Goal: Task Accomplishment & Management: Use online tool/utility

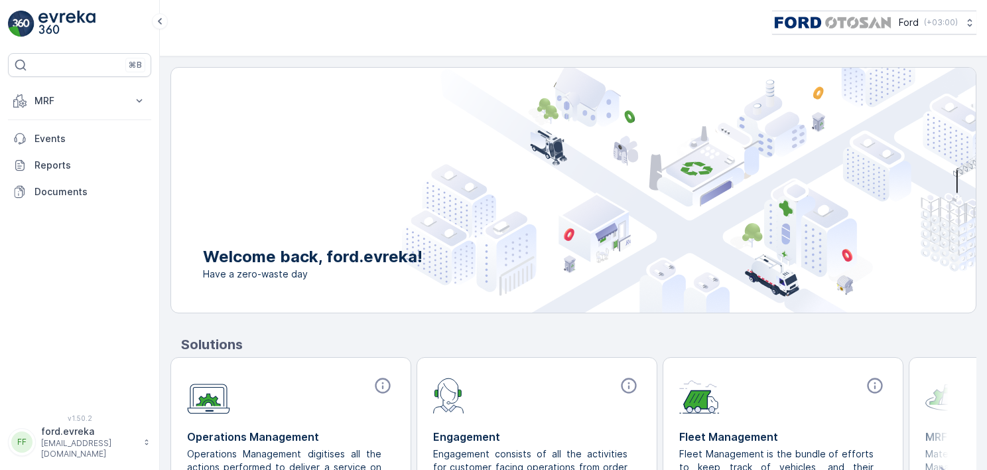
click at [550, 192] on img at bounding box center [689, 190] width 574 height 245
click at [61, 107] on button "MRF" at bounding box center [79, 101] width 143 height 27
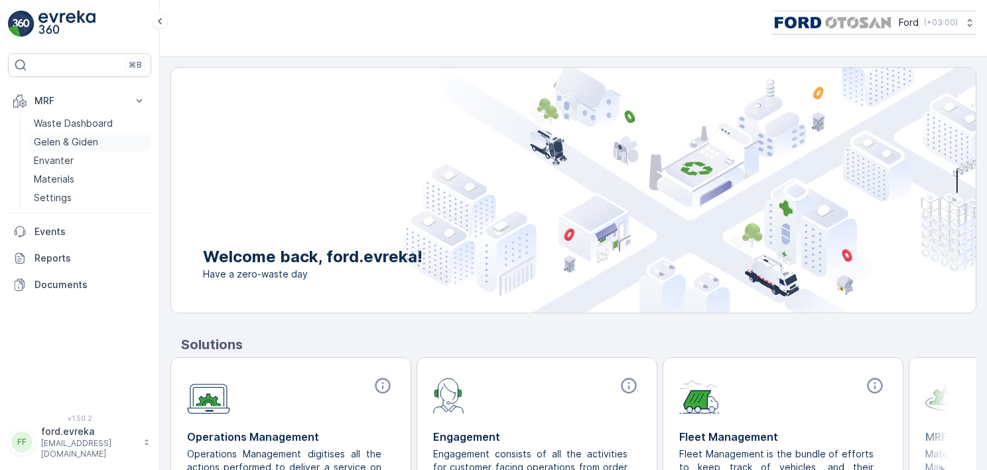
click at [76, 141] on p "Gelen & Giden" at bounding box center [66, 141] width 64 height 13
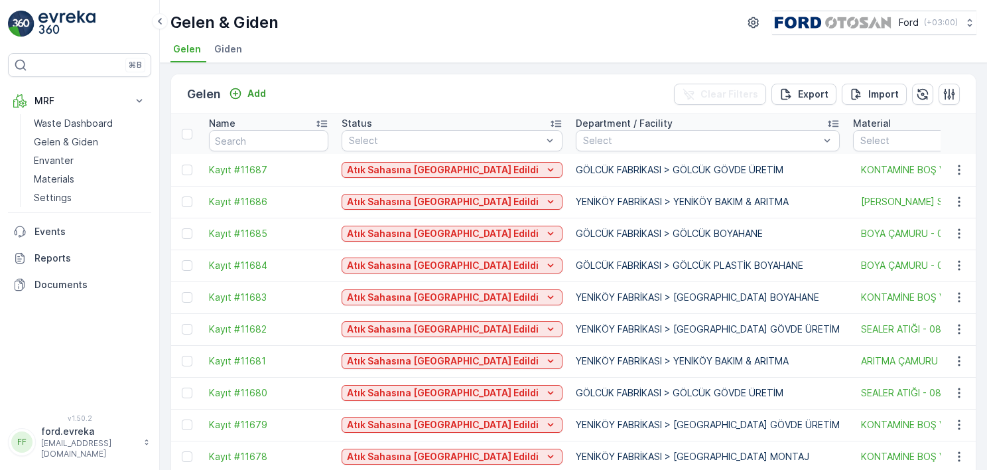
scroll to position [57, 0]
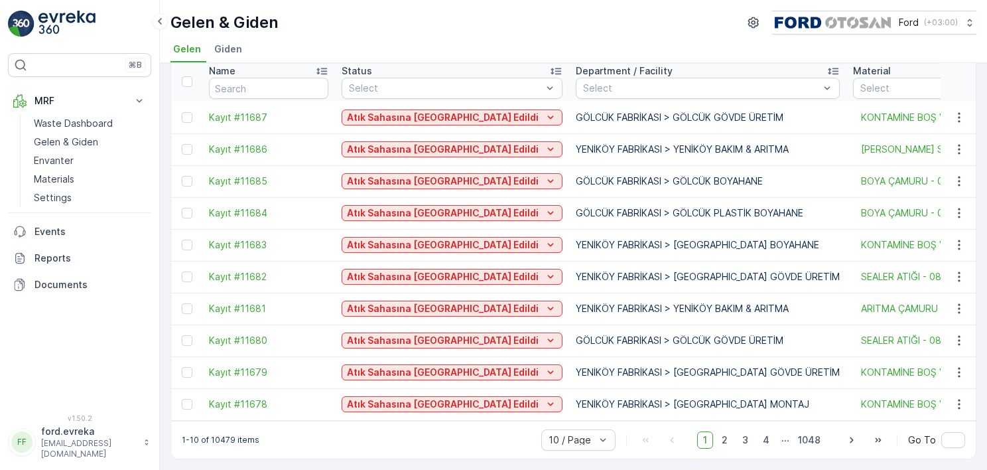
drag, startPoint x: 433, startPoint y: 423, endPoint x: 466, endPoint y: 422, distance: 33.2
click at [470, 423] on div "1-10 of 10479 items 10 / Page 1 2 3 4 ... 1048 Go To" at bounding box center [573, 439] width 804 height 38
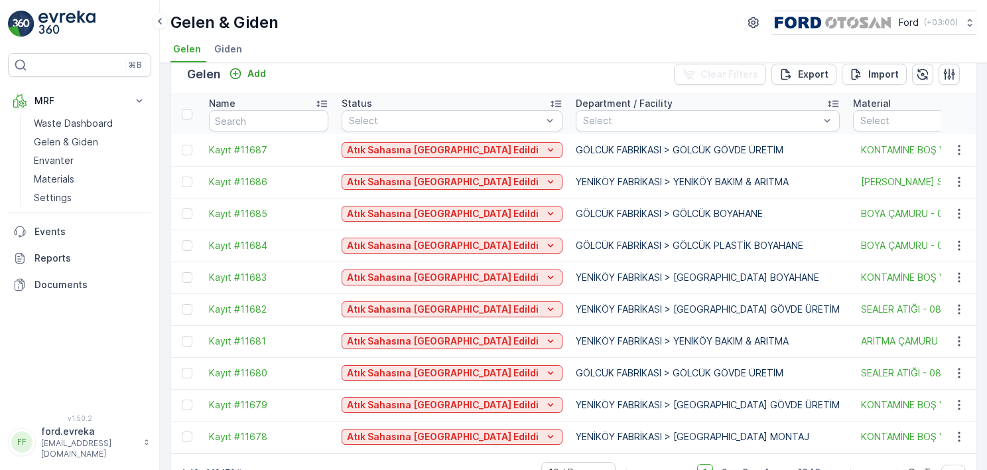
scroll to position [0, 0]
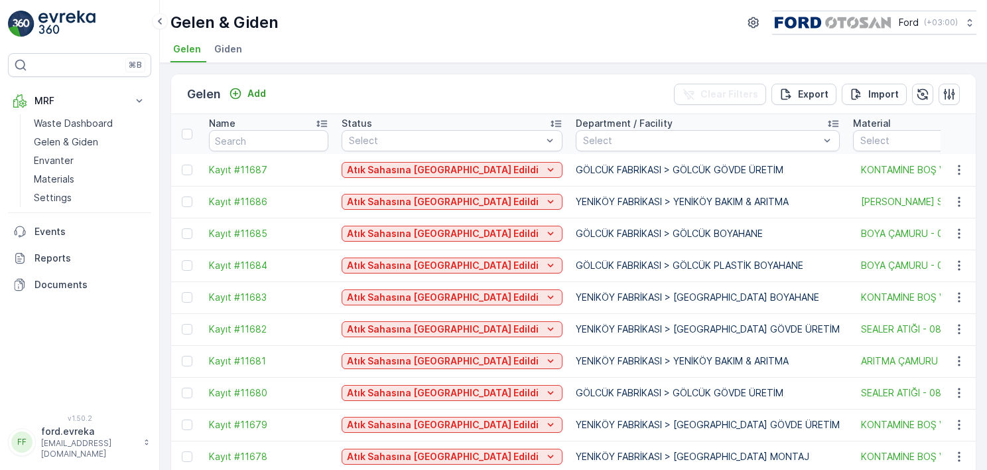
click at [233, 44] on span "Giden" at bounding box center [228, 48] width 28 height 13
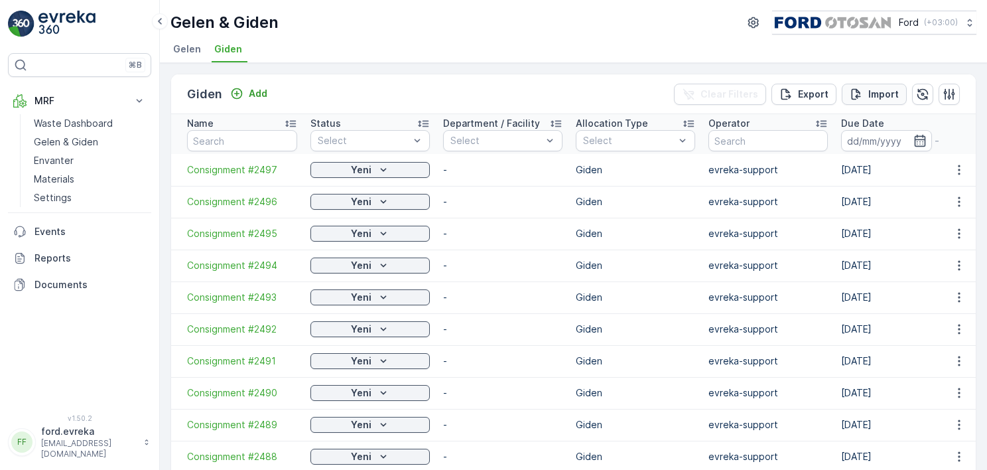
click at [870, 92] on p "Import" at bounding box center [883, 94] width 31 height 13
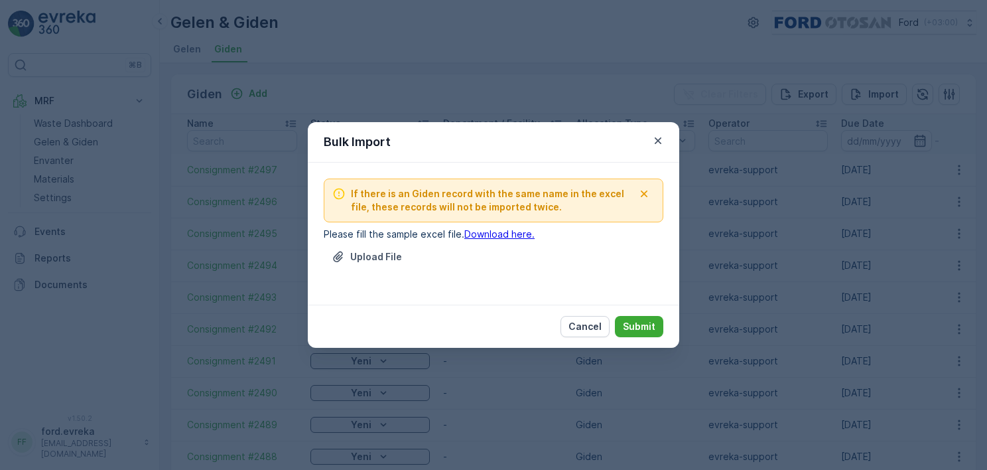
click at [489, 229] on link "Download here." at bounding box center [499, 233] width 70 height 11
click at [655, 144] on icon "button" at bounding box center [657, 140] width 13 height 13
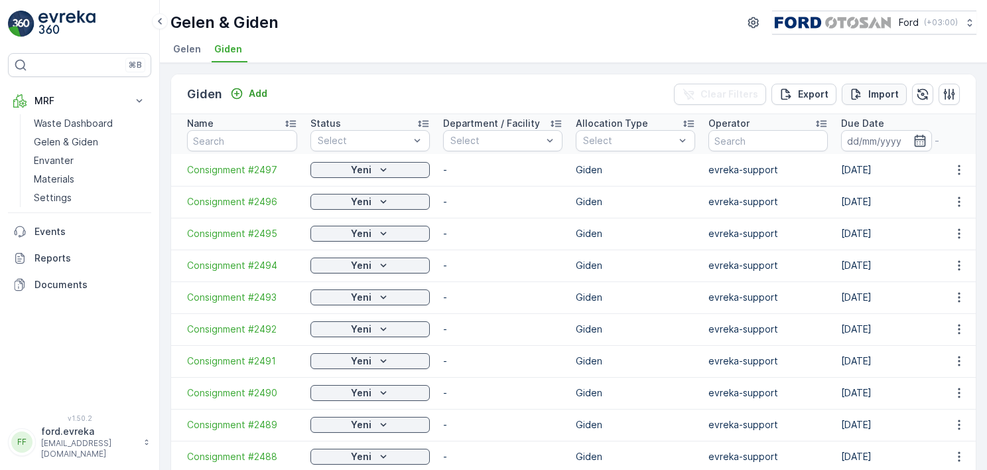
click at [875, 90] on p "Import" at bounding box center [883, 94] width 31 height 13
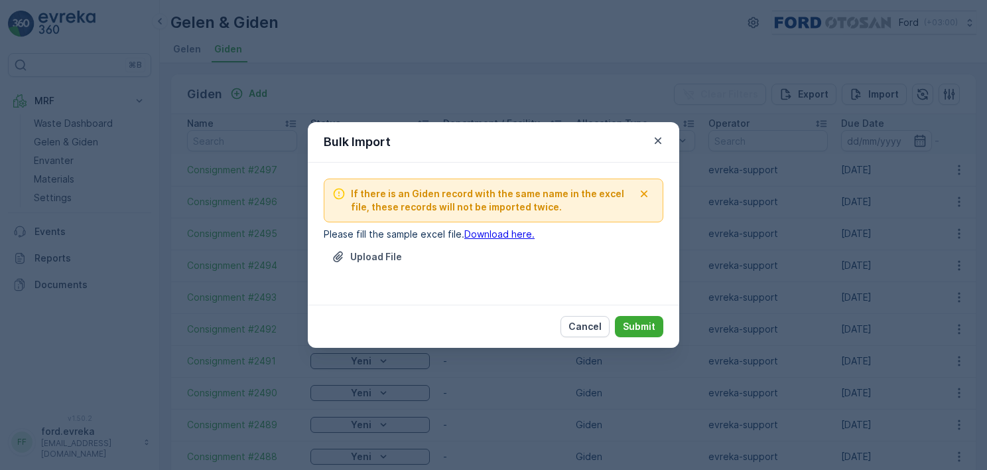
click at [504, 233] on link "Download here." at bounding box center [499, 233] width 70 height 11
click at [512, 40] on div "Bulk Import If there is an Giden record with the same name in the excel file, t…" at bounding box center [493, 235] width 987 height 470
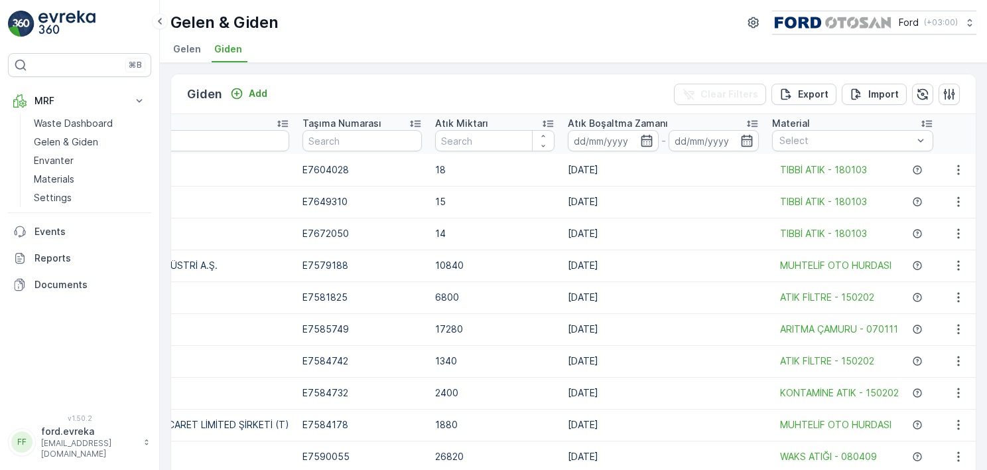
click at [862, 65] on div "Giden Add Clear Filters Export Import Name Status Select Department / Facility …" at bounding box center [573, 266] width 827 height 407
click at [369, 85] on div "Giden Add Clear Filters Export Import" at bounding box center [573, 94] width 804 height 40
click at [350, 90] on div "Giden Add Clear Filters Export Import" at bounding box center [573, 94] width 804 height 40
click at [348, 82] on div "Giden Add Clear Filters Export Import" at bounding box center [573, 94] width 804 height 40
click at [454, 75] on div "Giden Add Clear Filters Export Import" at bounding box center [573, 94] width 804 height 40
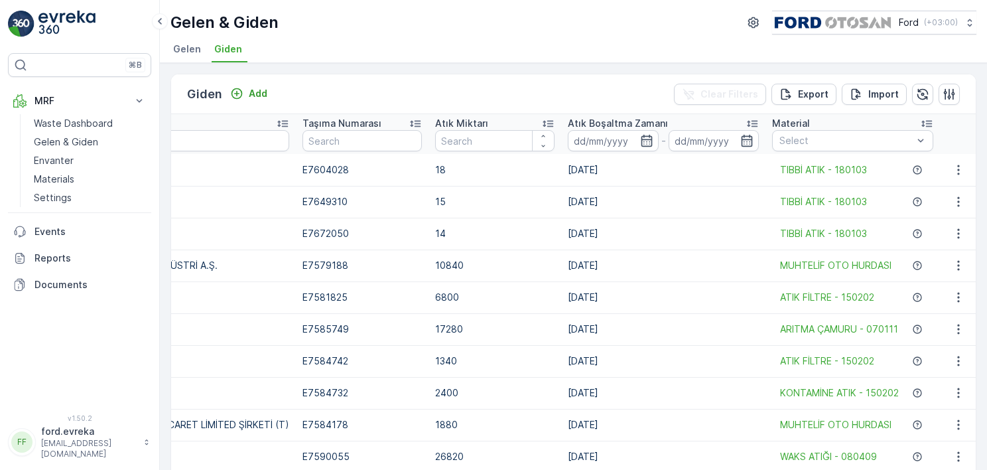
click at [448, 86] on div "Giden Add Clear Filters Export Import" at bounding box center [573, 94] width 804 height 40
click at [403, 78] on div "Giden Add Clear Filters Export Import" at bounding box center [573, 94] width 804 height 40
click at [448, 88] on div "Giden Add Clear Filters Export Import" at bounding box center [573, 94] width 804 height 40
drag, startPoint x: 476, startPoint y: 92, endPoint x: 419, endPoint y: 61, distance: 64.7
click at [476, 91] on div "Giden Add Clear Filters Export Import" at bounding box center [573, 94] width 804 height 40
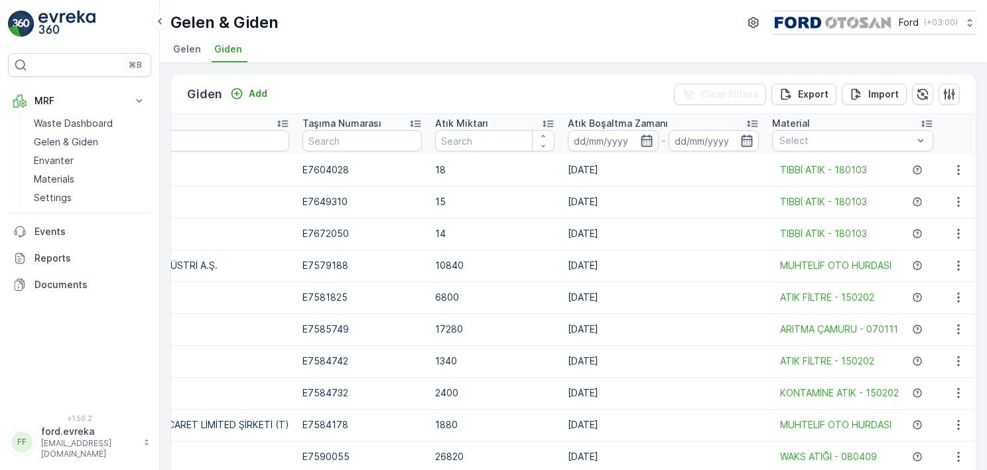
click at [481, 78] on div "Giden Add Clear Filters Export Import" at bounding box center [573, 94] width 804 height 40
click at [475, 86] on div "Giden Add Clear Filters Export Import" at bounding box center [573, 94] width 804 height 40
click at [74, 122] on p "Waste Dashboard" at bounding box center [73, 123] width 79 height 13
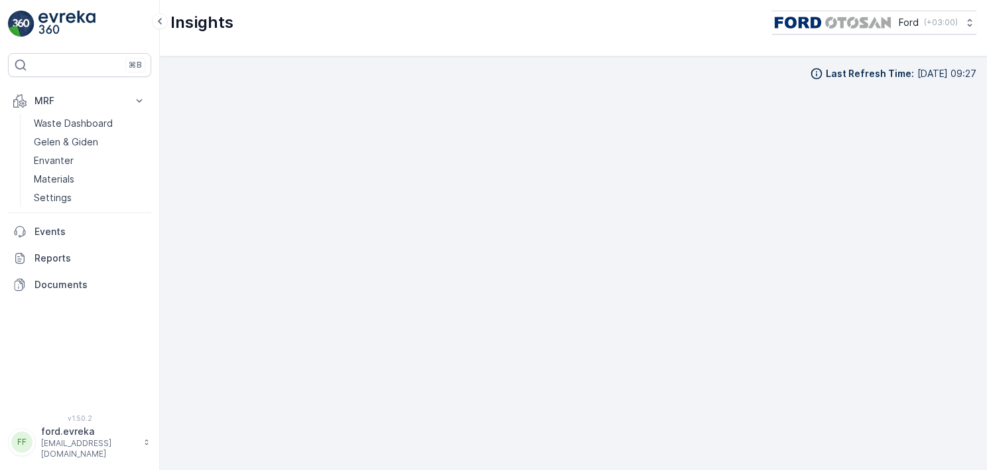
click at [408, 62] on div "Last Refresh Time : [DATE] 09:27" at bounding box center [573, 262] width 827 height 413
click at [86, 124] on p "Waste Dashboard" at bounding box center [73, 123] width 79 height 13
click at [50, 160] on p "Envanter" at bounding box center [54, 160] width 40 height 13
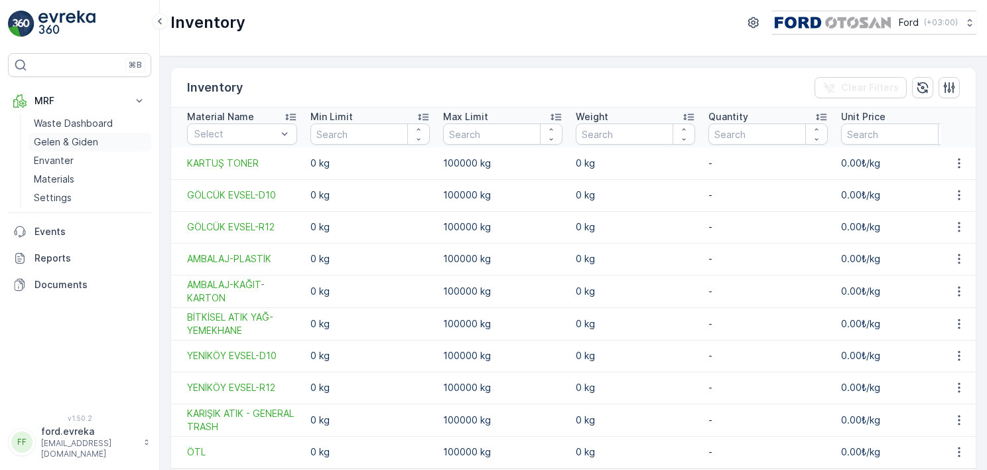
click at [56, 142] on p "Gelen & Giden" at bounding box center [66, 141] width 64 height 13
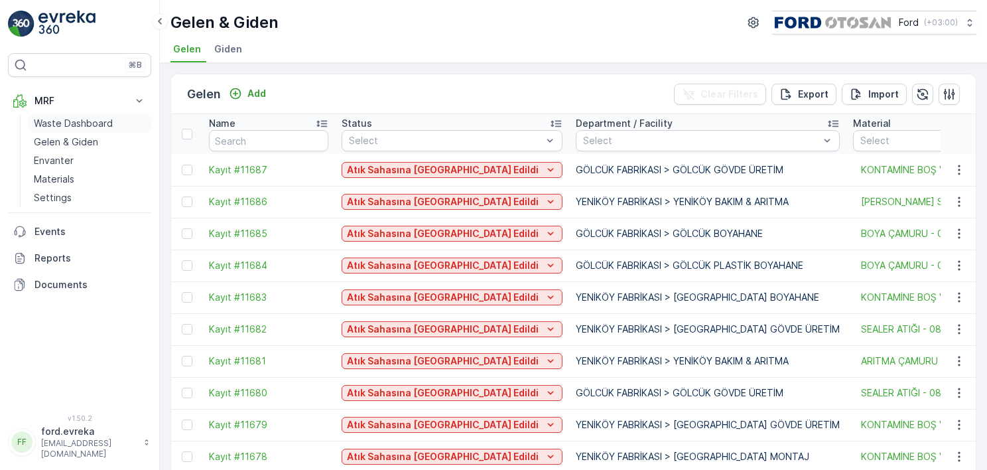
click at [66, 121] on p "Waste Dashboard" at bounding box center [73, 123] width 79 height 13
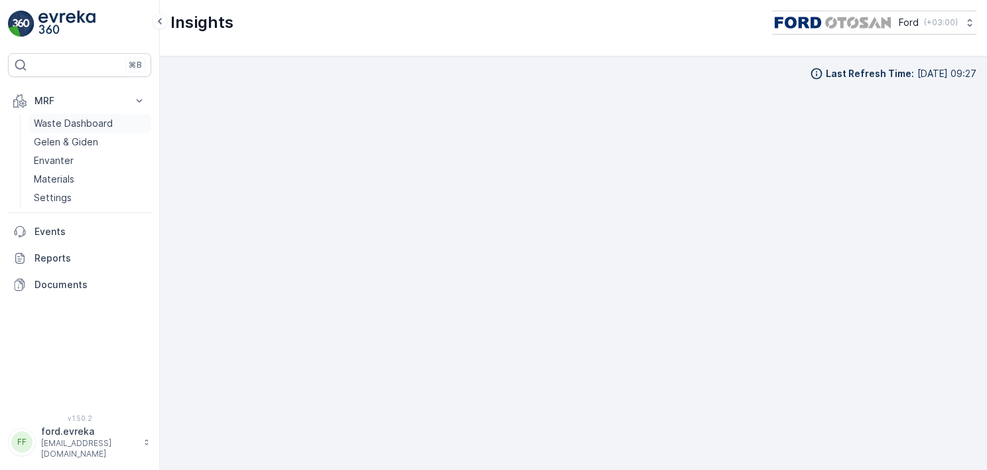
click at [97, 123] on p "Waste Dashboard" at bounding box center [73, 123] width 79 height 13
click at [96, 119] on p "Waste Dashboard" at bounding box center [73, 123] width 79 height 13
click at [72, 115] on link "Waste Dashboard" at bounding box center [90, 123] width 123 height 19
click at [66, 124] on p "Waste Dashboard" at bounding box center [73, 123] width 79 height 13
click at [84, 123] on p "Waste Dashboard" at bounding box center [73, 123] width 79 height 13
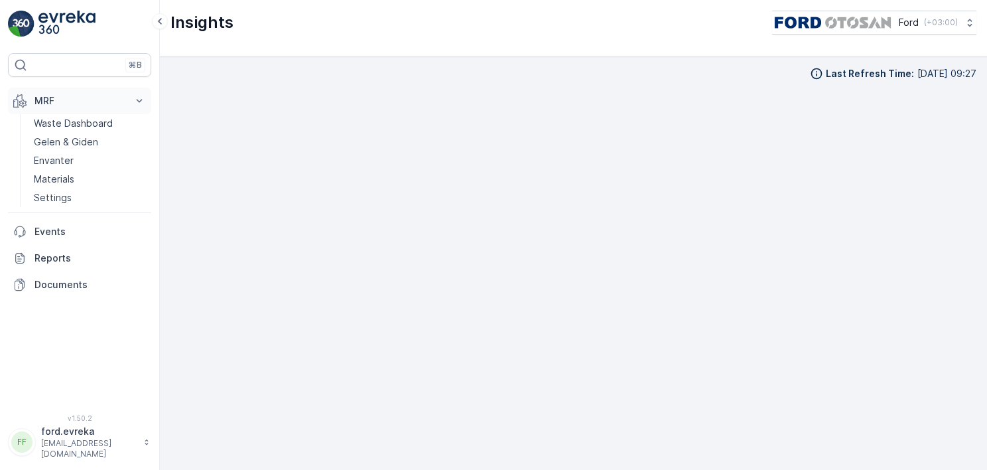
click at [107, 101] on p "MRF" at bounding box center [79, 100] width 90 height 13
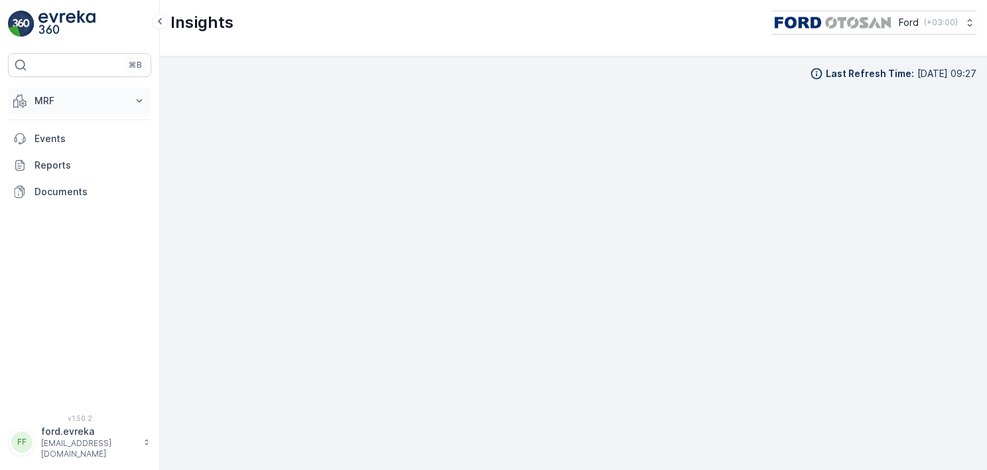
click at [106, 101] on p "MRF" at bounding box center [79, 100] width 90 height 13
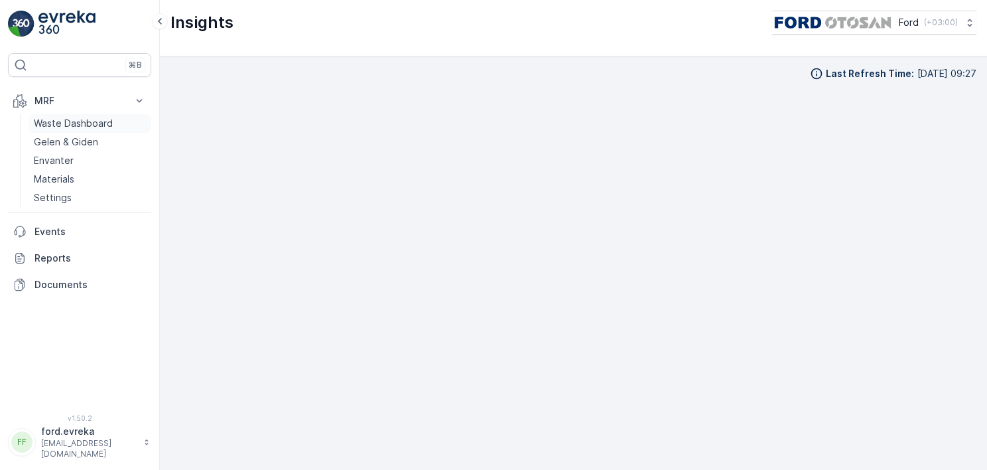
click at [93, 125] on p "Waste Dashboard" at bounding box center [73, 123] width 79 height 13
click at [70, 146] on p "Gelen & Giden" at bounding box center [66, 141] width 64 height 13
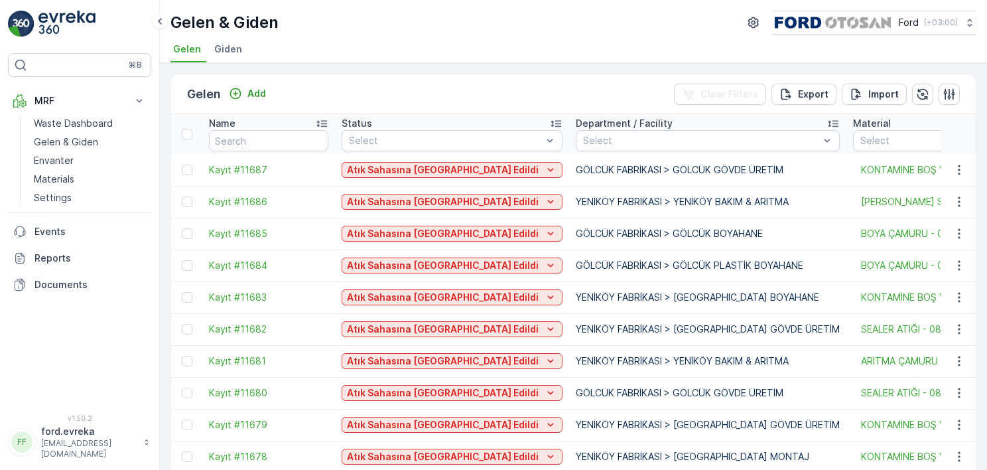
click at [232, 50] on span "Giden" at bounding box center [228, 48] width 28 height 13
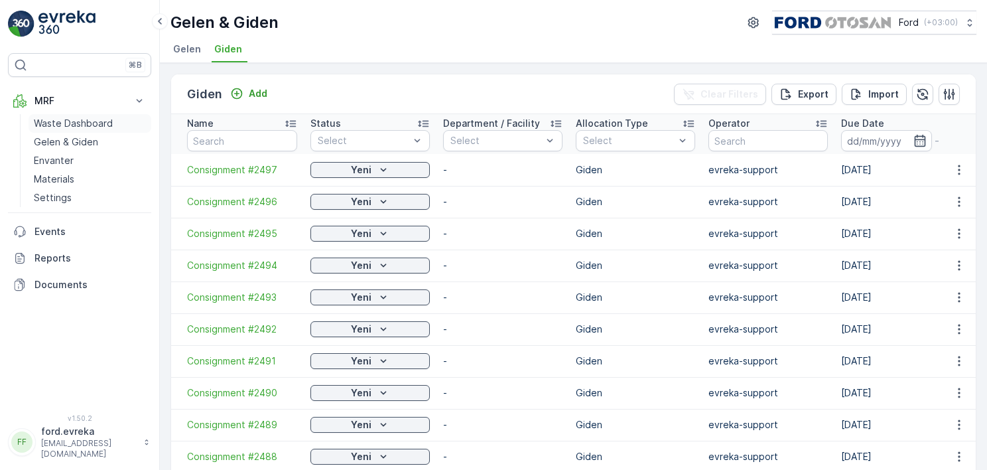
click at [65, 127] on p "Waste Dashboard" at bounding box center [73, 123] width 79 height 13
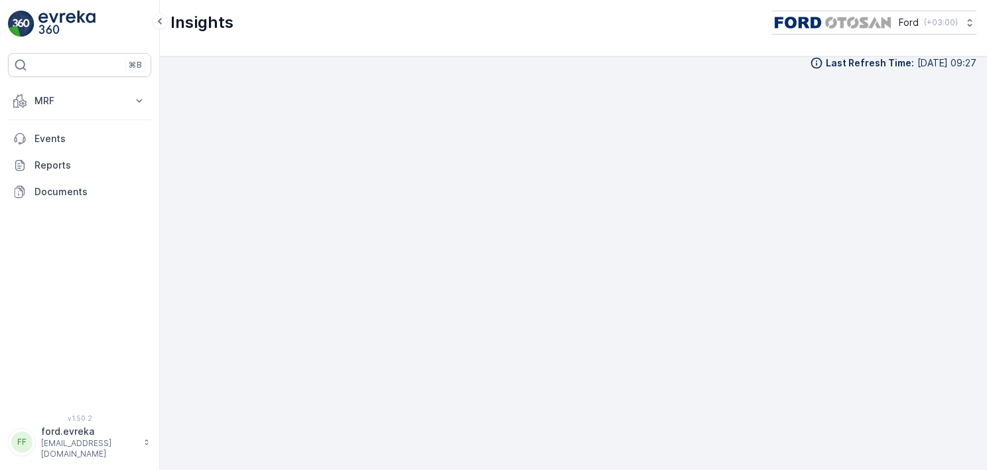
scroll to position [13, 0]
click at [497, 63] on div "Last Refresh Time : [DATE] 09:27" at bounding box center [573, 60] width 806 height 13
